Goal: Navigation & Orientation: Understand site structure

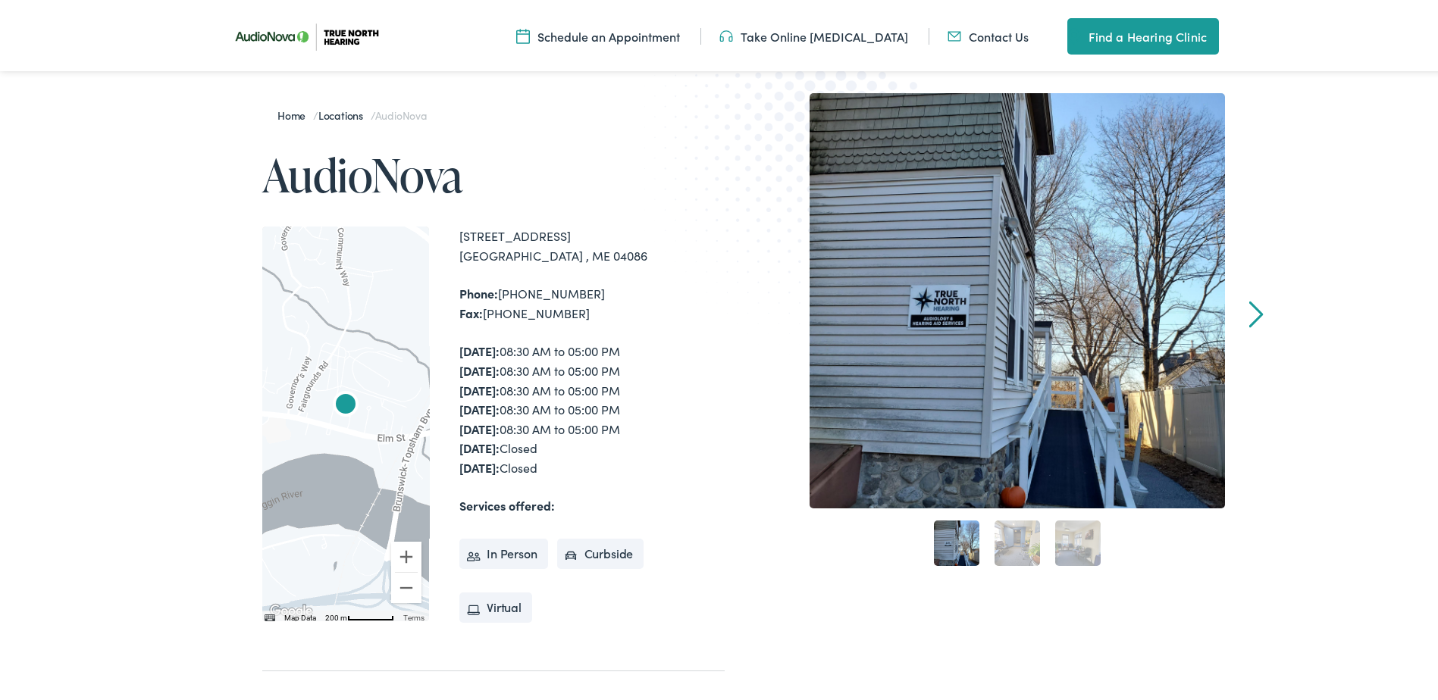
scroll to position [227, 0]
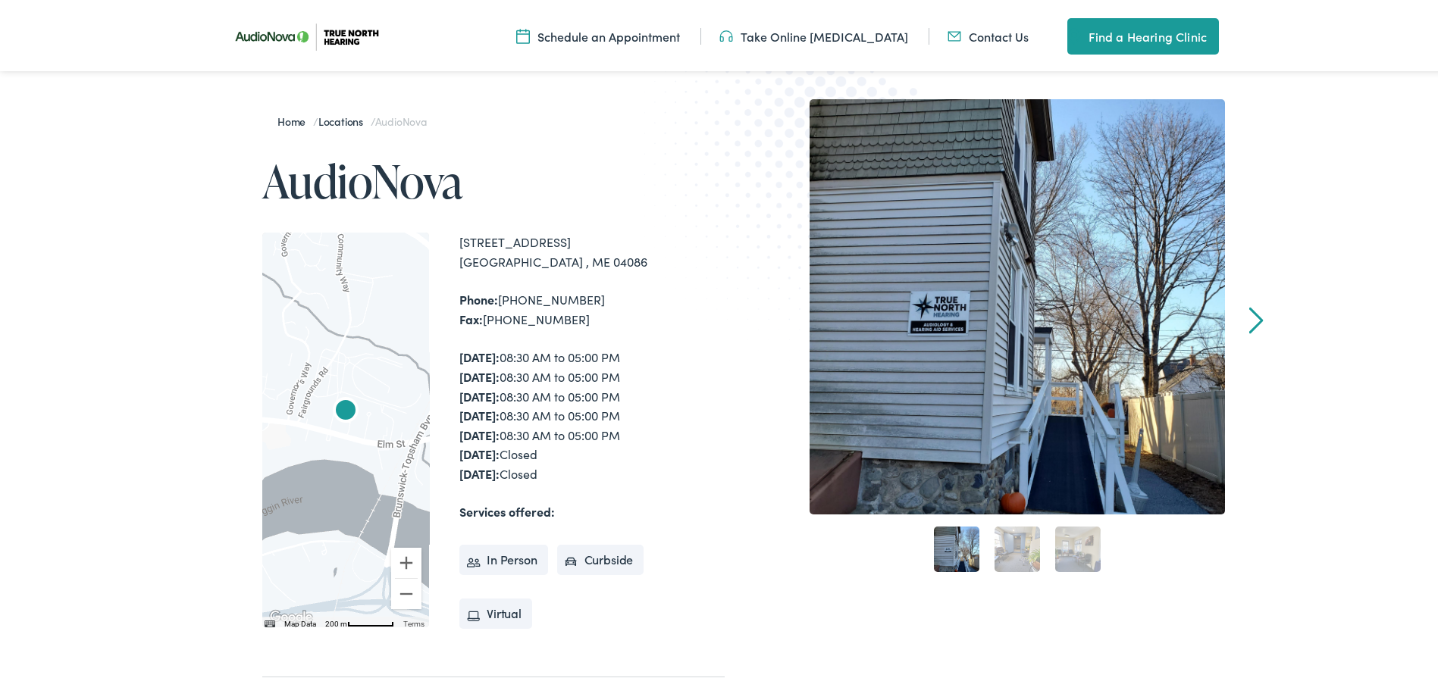
click at [1016, 539] on link "2" at bounding box center [1016, 546] width 45 height 45
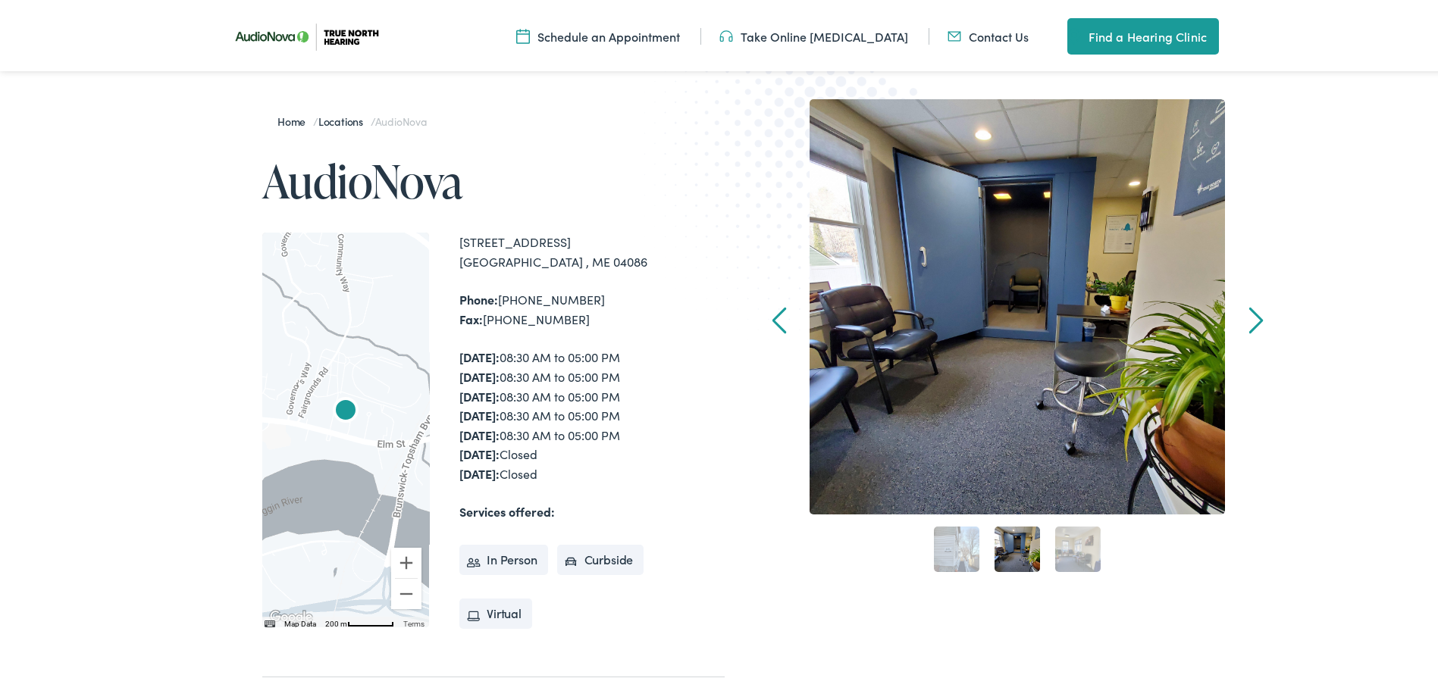
click at [1075, 548] on link "3" at bounding box center [1077, 546] width 45 height 45
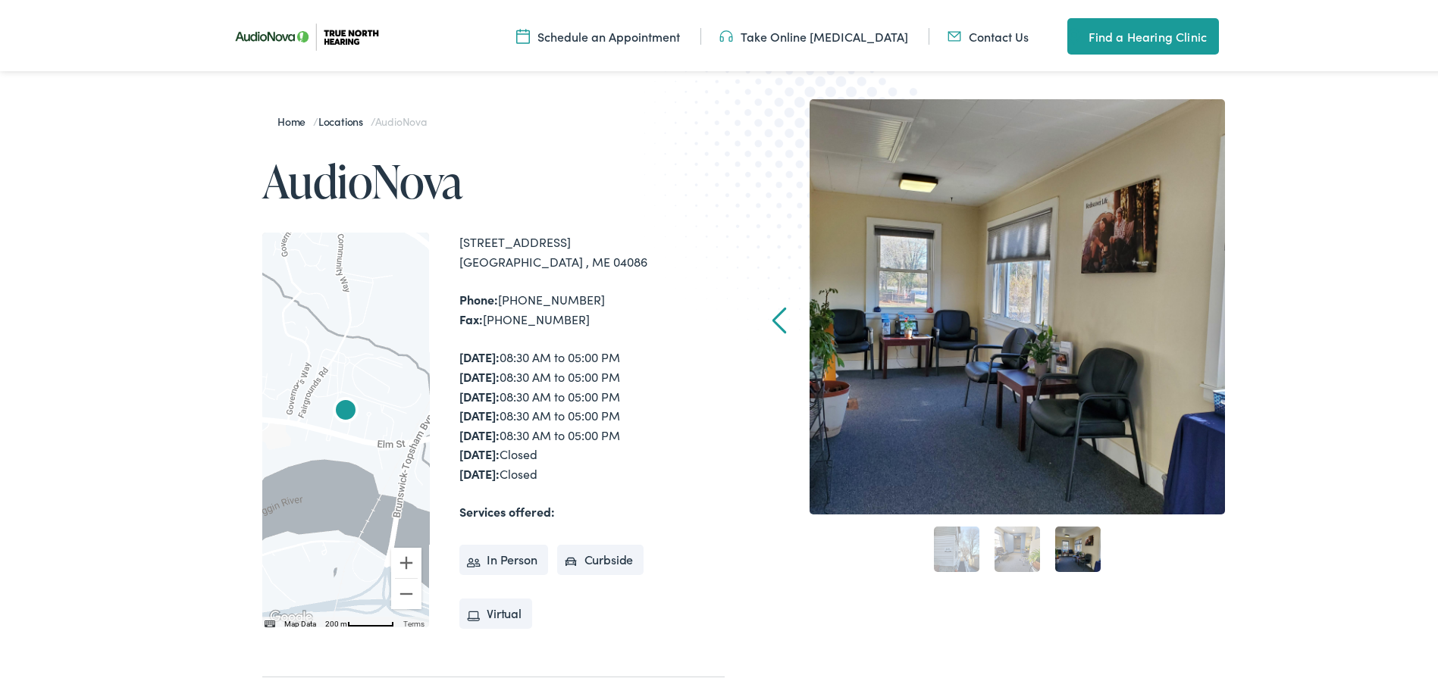
click at [1009, 551] on link "2" at bounding box center [1016, 546] width 45 height 45
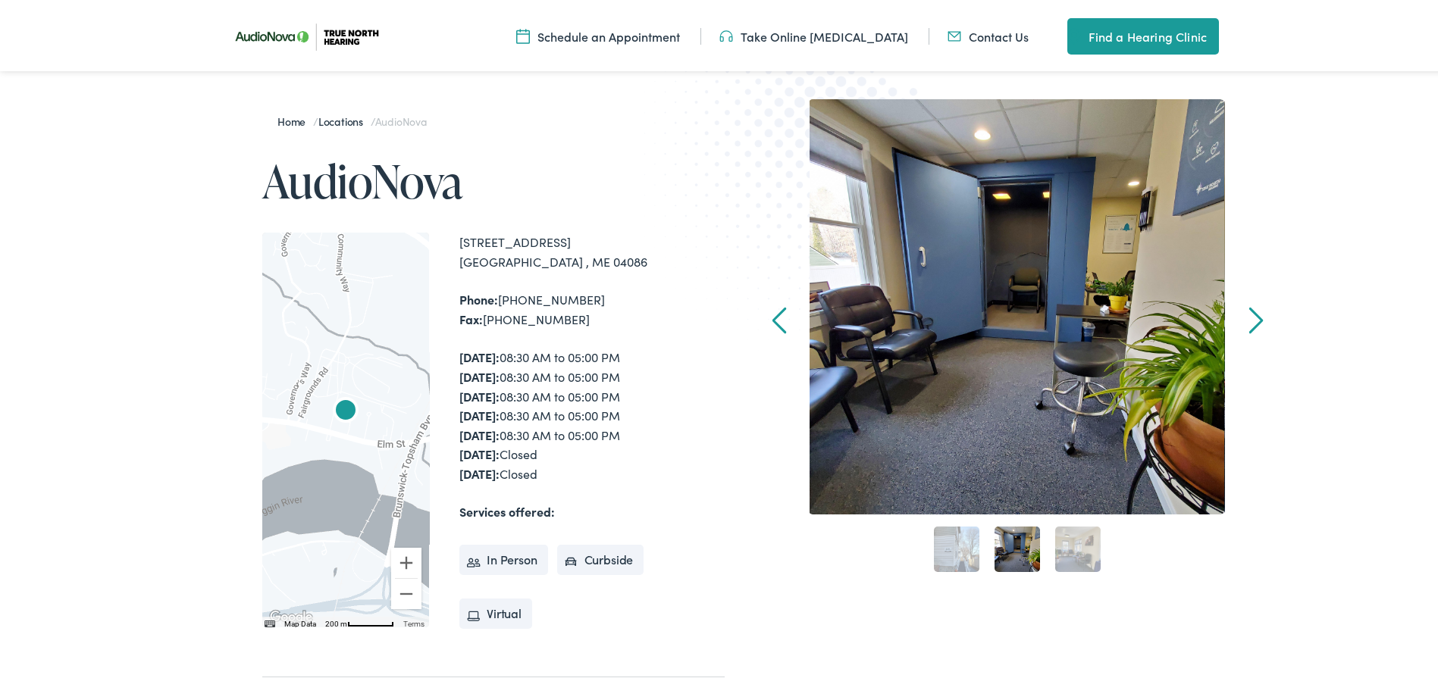
click at [978, 551] on div "1" at bounding box center [956, 546] width 61 height 61
click at [962, 552] on link "1" at bounding box center [956, 546] width 45 height 45
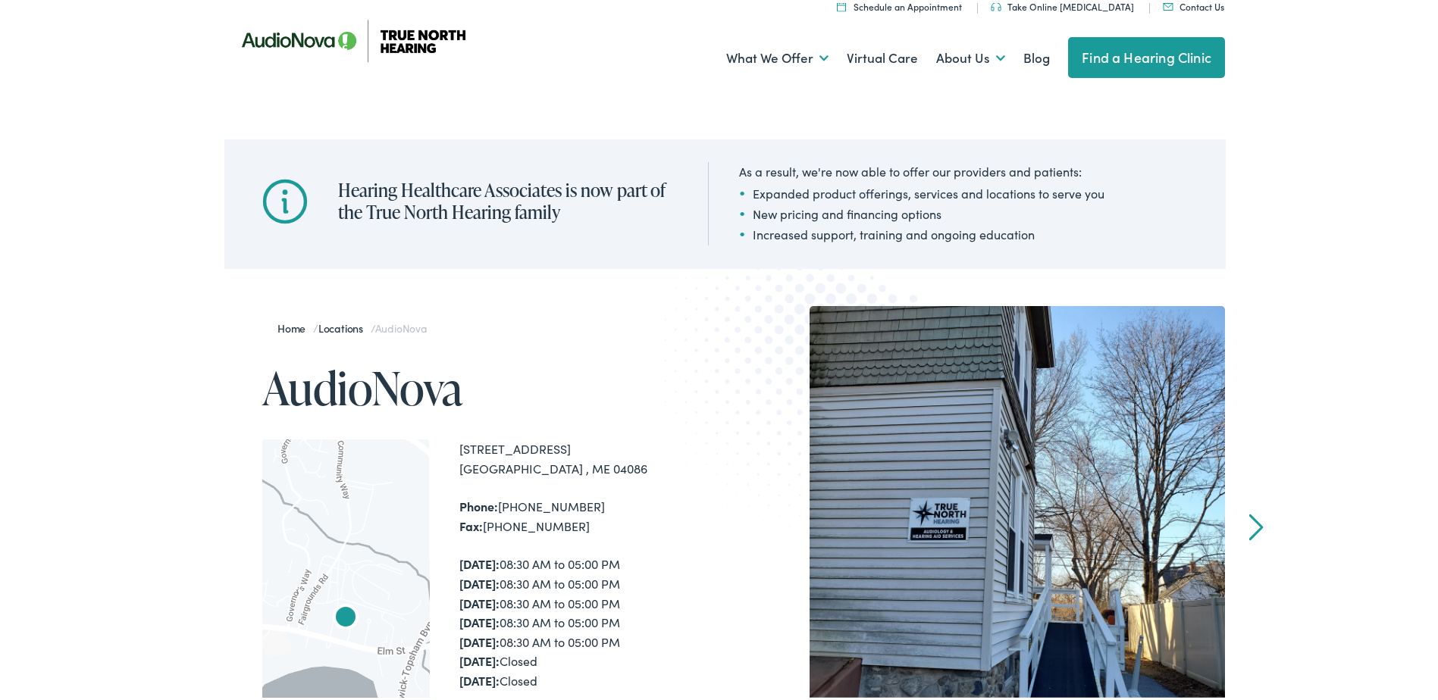
scroll to position [0, 0]
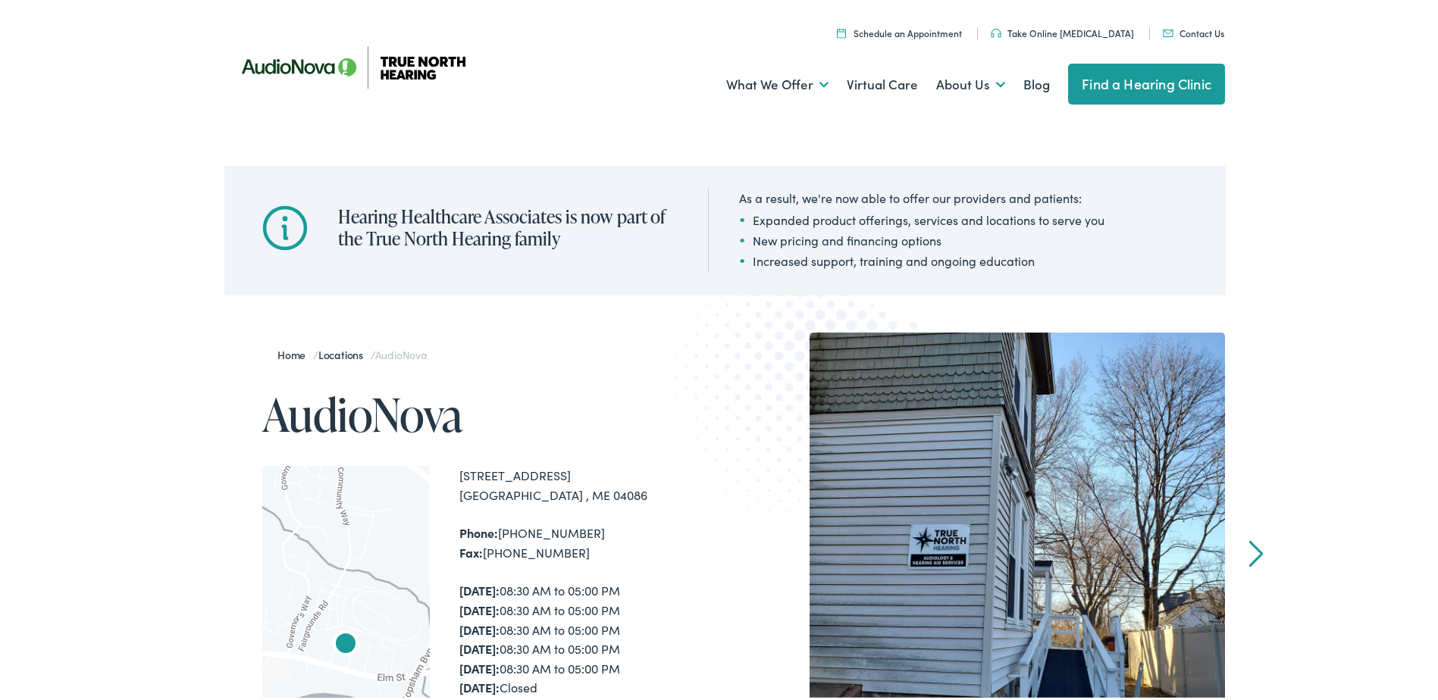
click at [125, 163] on div "Hearing Healthcare Associates is now part of the True North Hearing family As a…" at bounding box center [724, 228] width 1449 height 130
click at [1335, 176] on div "Hearing Healthcare Associates is now part of the True North Hearing family As a…" at bounding box center [724, 228] width 1449 height 130
click at [79, 110] on div "Menu Close Schedule an Appointment Take Online [MEDICAL_DATA] Contact Us Find a…" at bounding box center [724, 60] width 1449 height 121
